Goal: Task Accomplishment & Management: Use online tool/utility

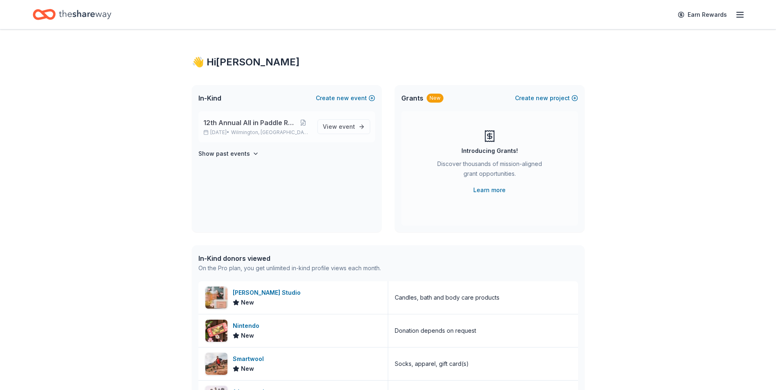
click at [243, 128] on div "12th Annual All in Paddle Raffle [DATE] • [GEOGRAPHIC_DATA], DE" at bounding box center [257, 127] width 108 height 18
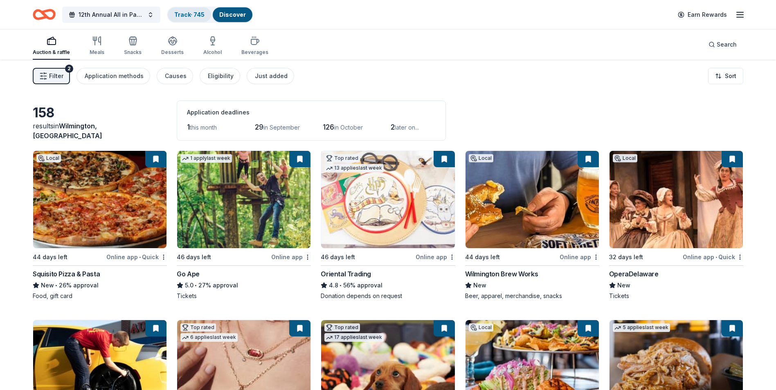
click at [189, 18] on div "Track · 745" at bounding box center [189, 14] width 43 height 15
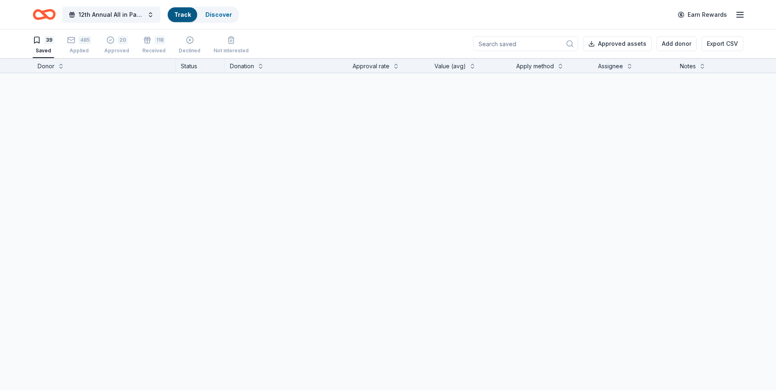
scroll to position [0, 0]
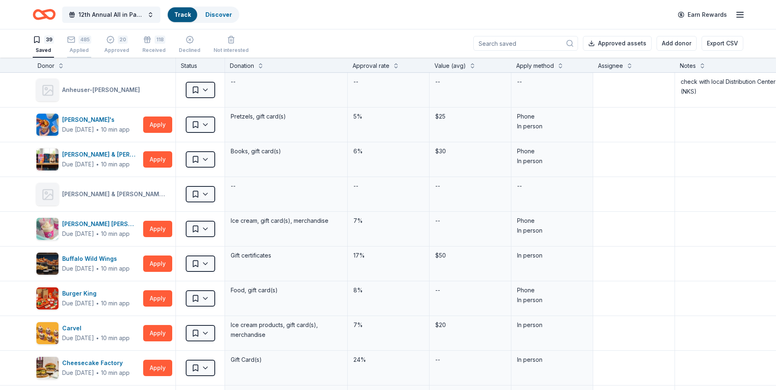
click at [78, 49] on div "Applied" at bounding box center [79, 50] width 24 height 7
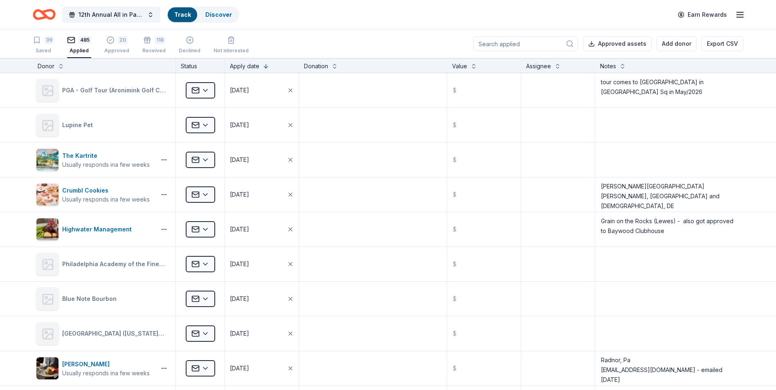
click at [505, 45] on input at bounding box center [525, 43] width 105 height 15
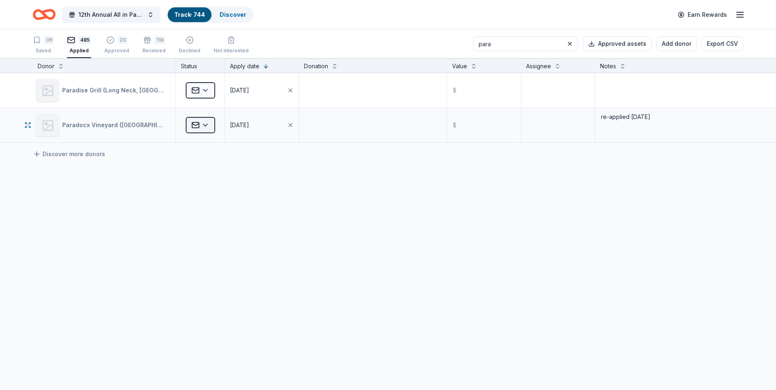
type input "para"
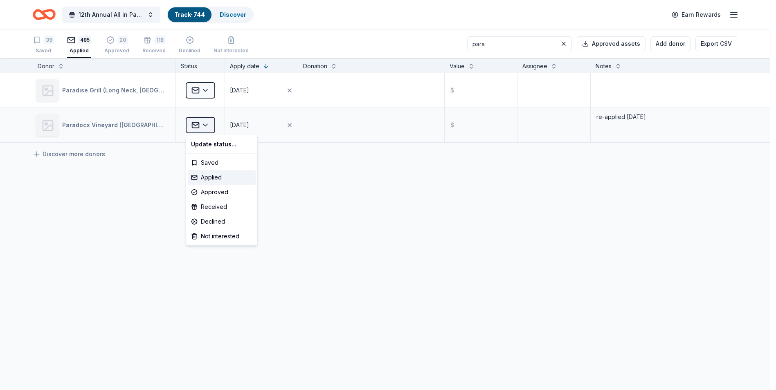
click at [205, 126] on html "12th Annual All in Paddle Raffle Track · 744 Discover Earn Rewards 39 Saved 485…" at bounding box center [388, 195] width 776 height 390
click at [208, 192] on div "Approved" at bounding box center [222, 192] width 68 height 15
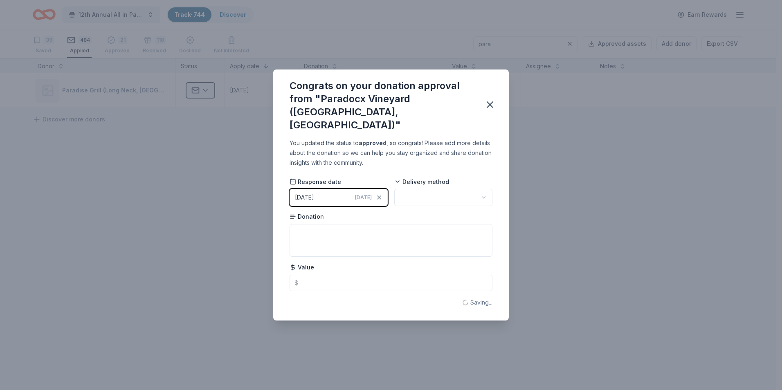
click at [486, 192] on html "12th Annual All in Paddle Raffle Track · 744 Discover Earn Rewards 39 Saved 484…" at bounding box center [391, 195] width 782 height 390
click at [305, 224] on textarea at bounding box center [391, 240] width 203 height 33
type textarea "PDX tasting and tour for 6"
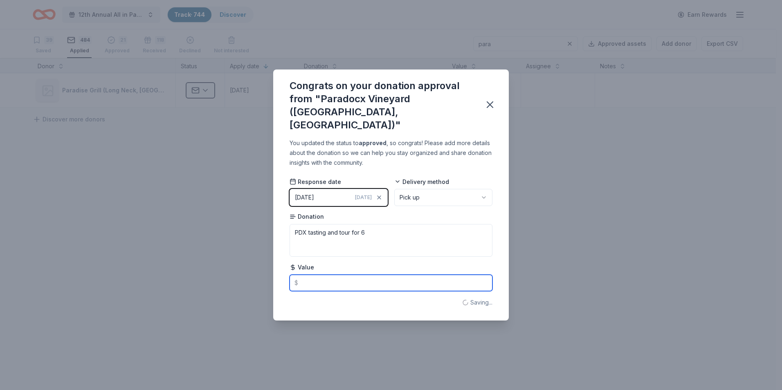
click at [303, 276] on input "text" at bounding box center [391, 283] width 203 height 16
type input "150.00"
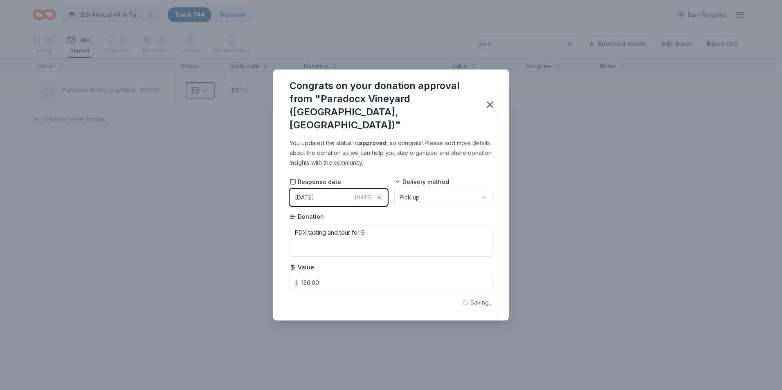
click at [558, 230] on div "Congrats on your donation approval from "Paradocx Vineyard ([GEOGRAPHIC_DATA], …" at bounding box center [391, 195] width 782 height 390
click at [491, 107] on icon "button" at bounding box center [489, 104] width 11 height 11
